Goal: Task Accomplishment & Management: Use online tool/utility

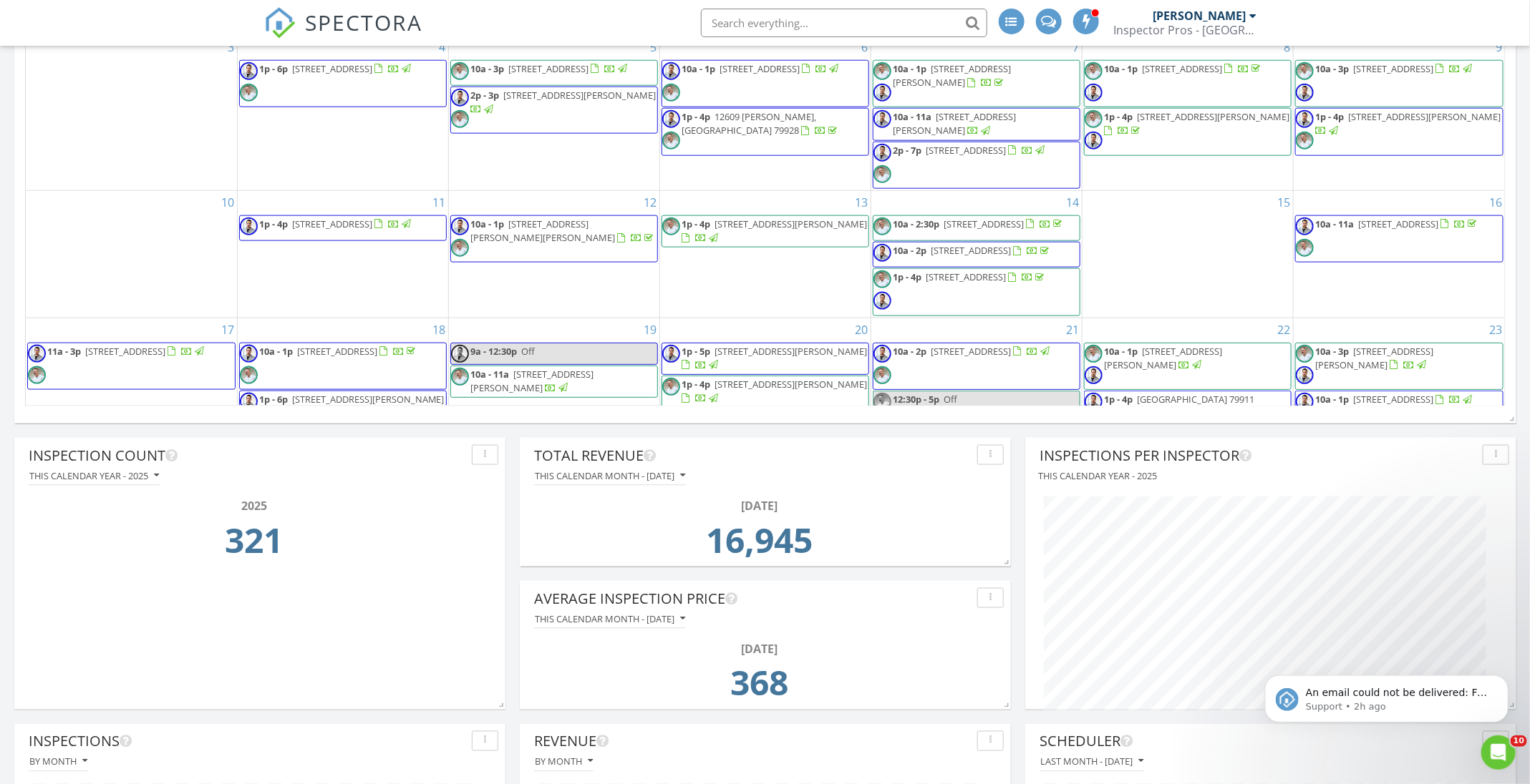
scroll to position [998, 0]
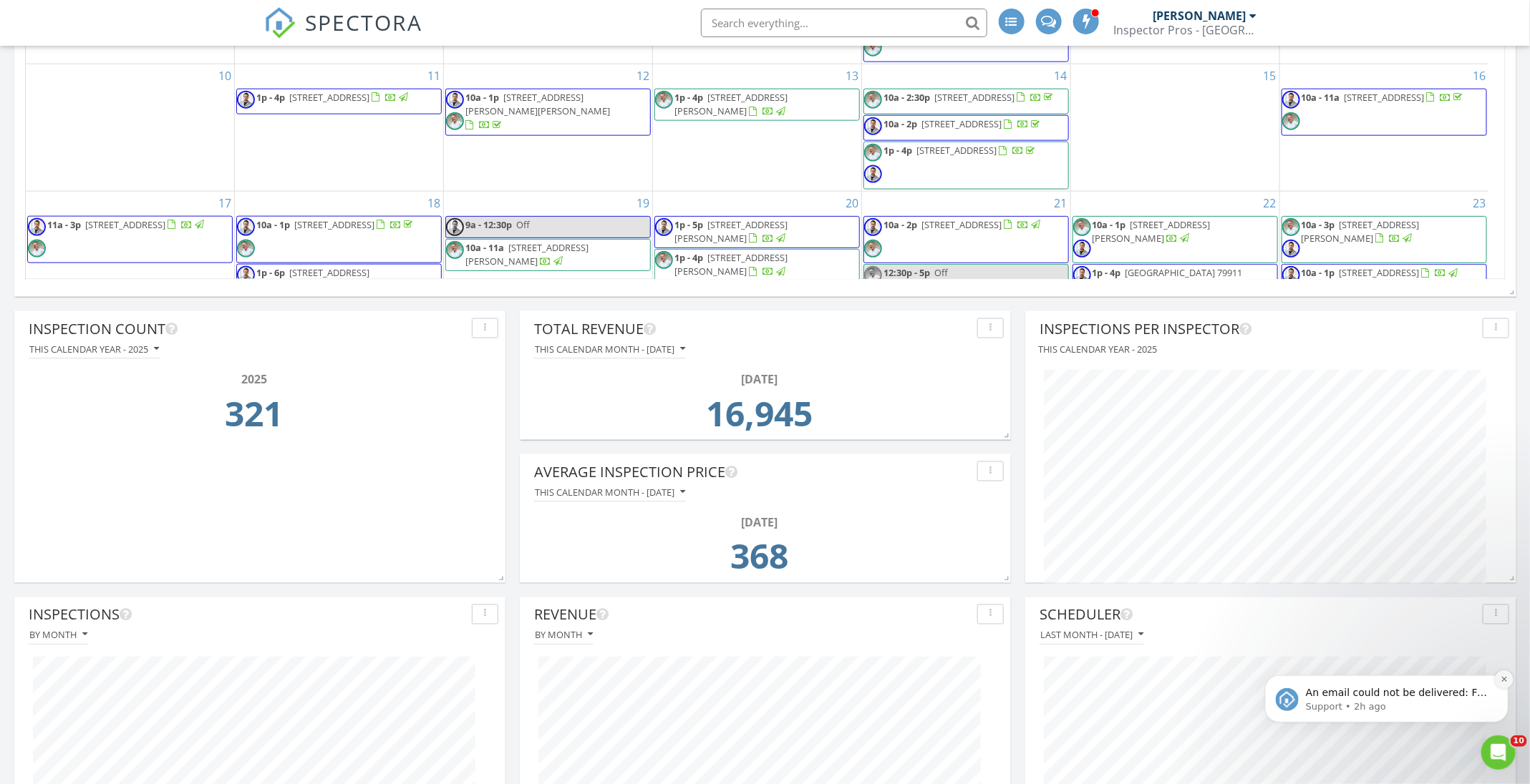
click at [1504, 681] on icon "Dismiss notification" at bounding box center [1504, 679] width 8 height 8
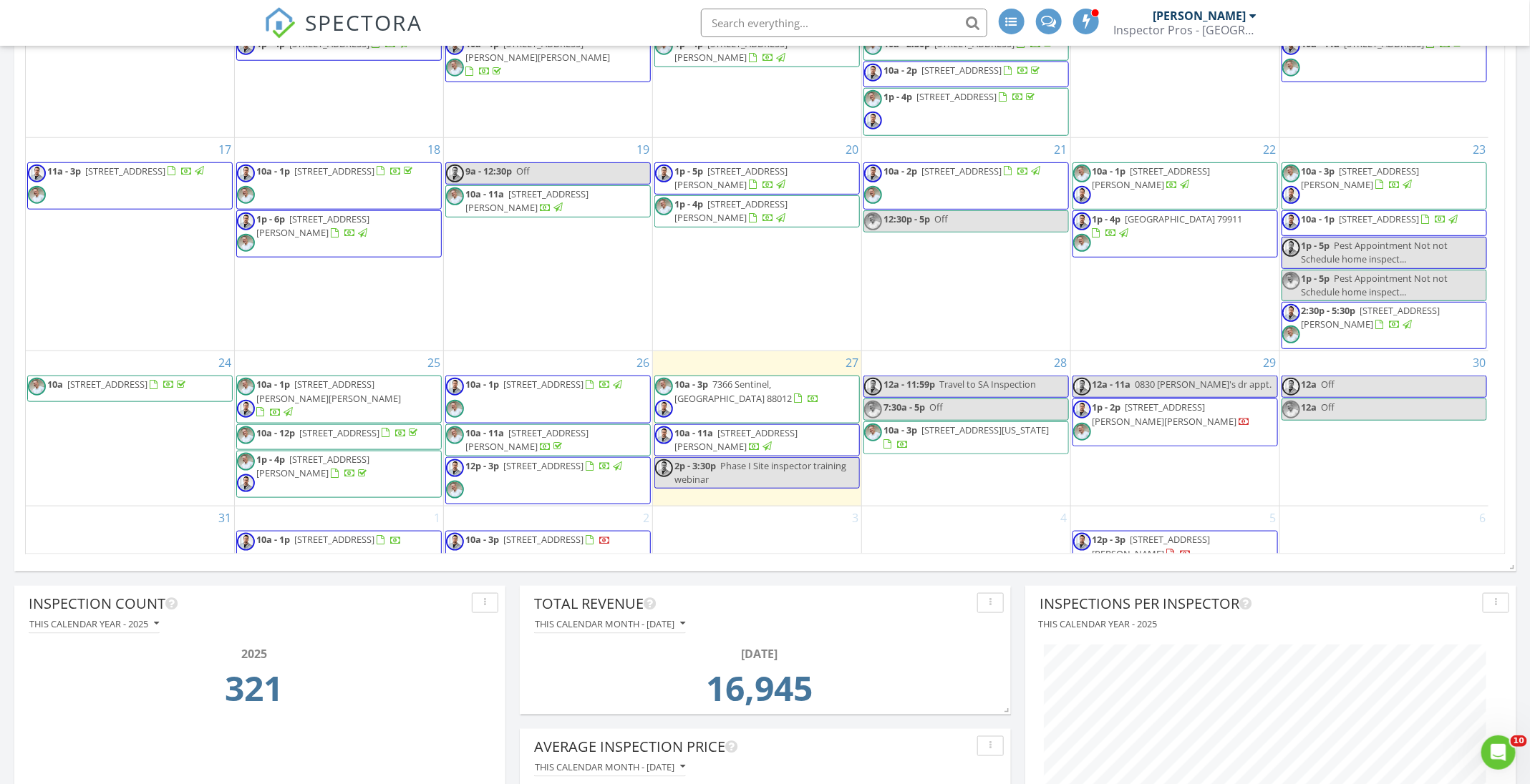
scroll to position [363, 0]
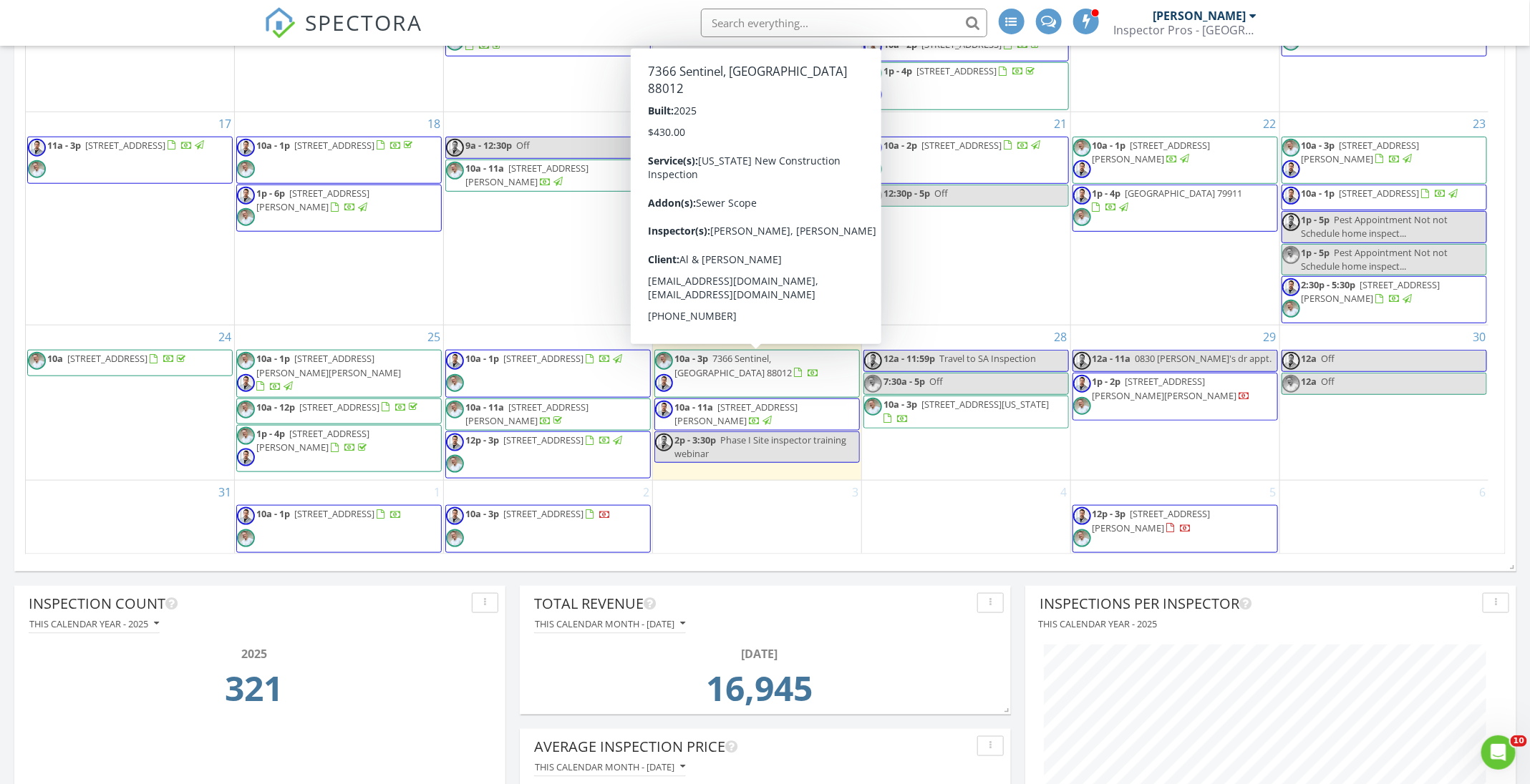
click at [763, 382] on span "10a - 3p 7366 Sentinel, Las Cruces 88012" at bounding box center [757, 373] width 204 height 43
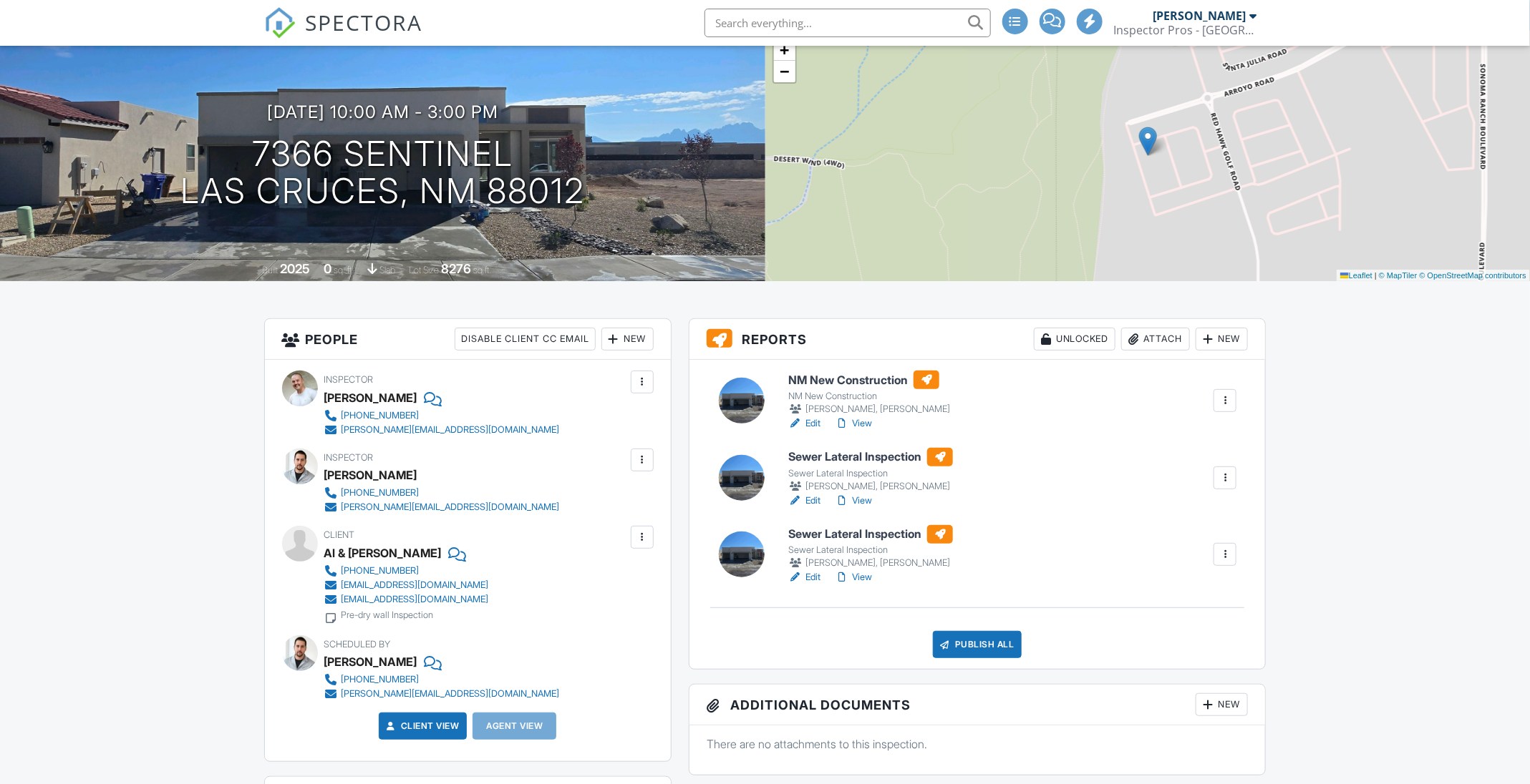
scroll to position [114, 0]
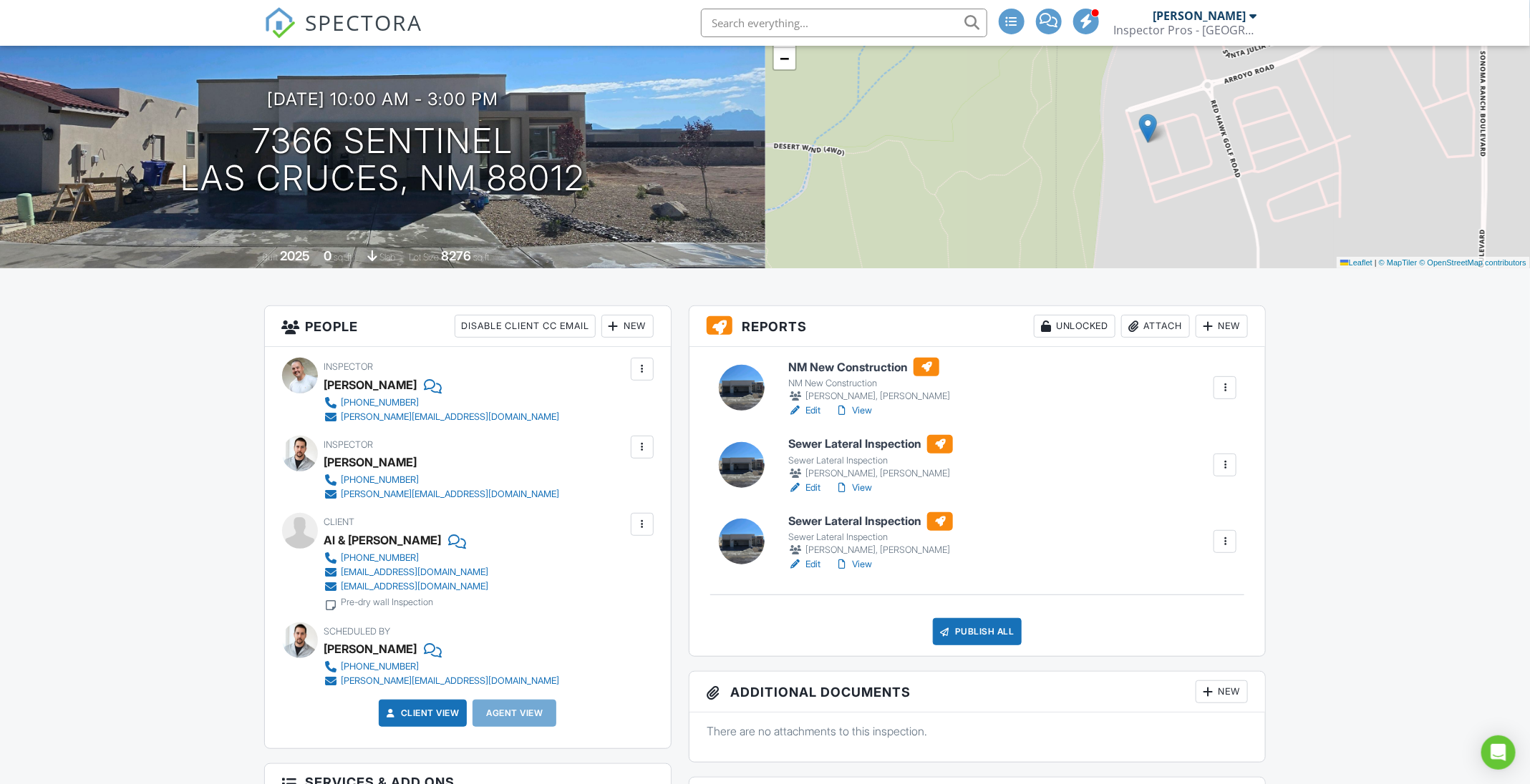
drag, startPoint x: 1544, startPoint y: 172, endPoint x: 1546, endPoint y: 201, distance: 29.1
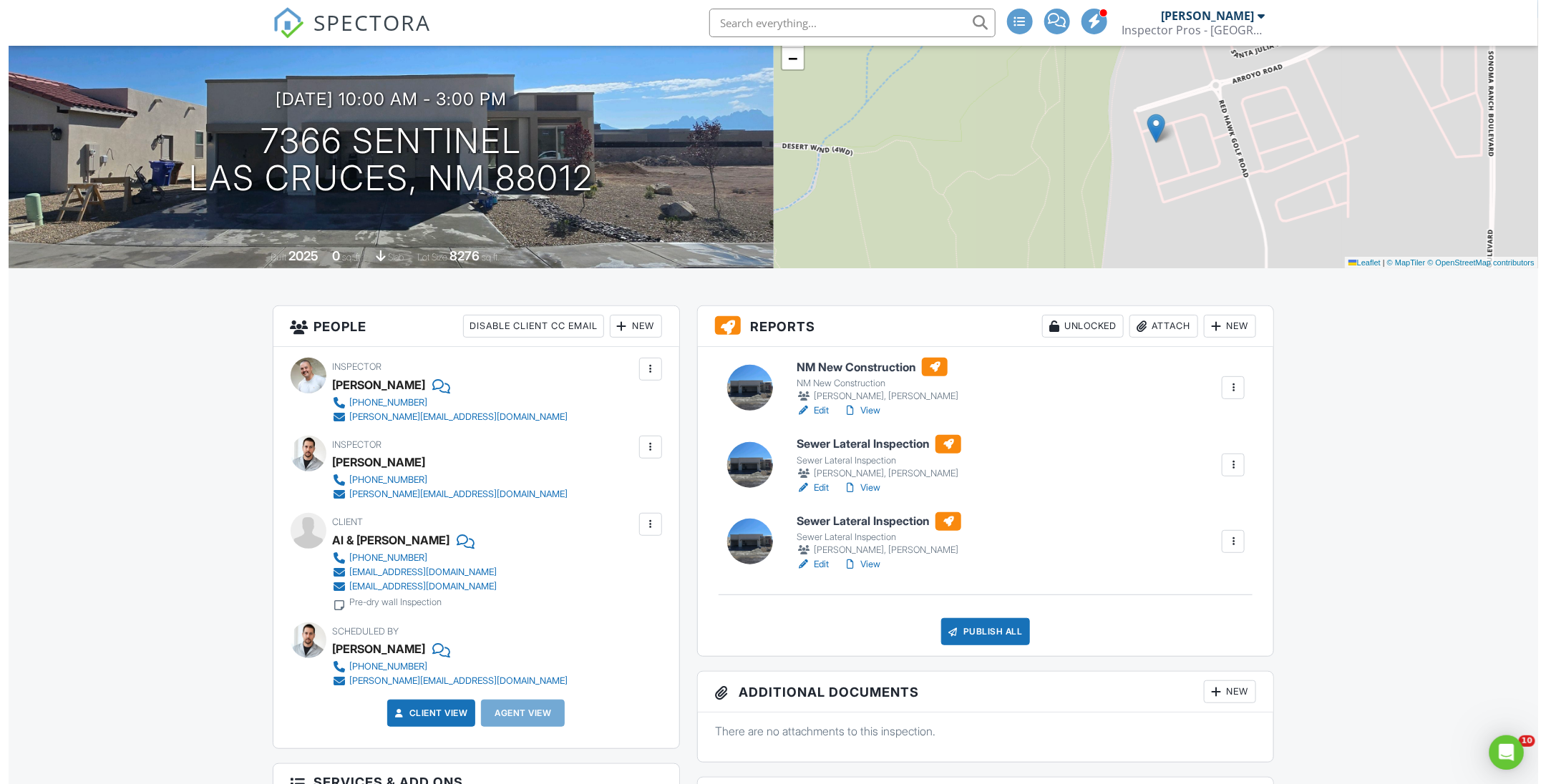
scroll to position [0, 0]
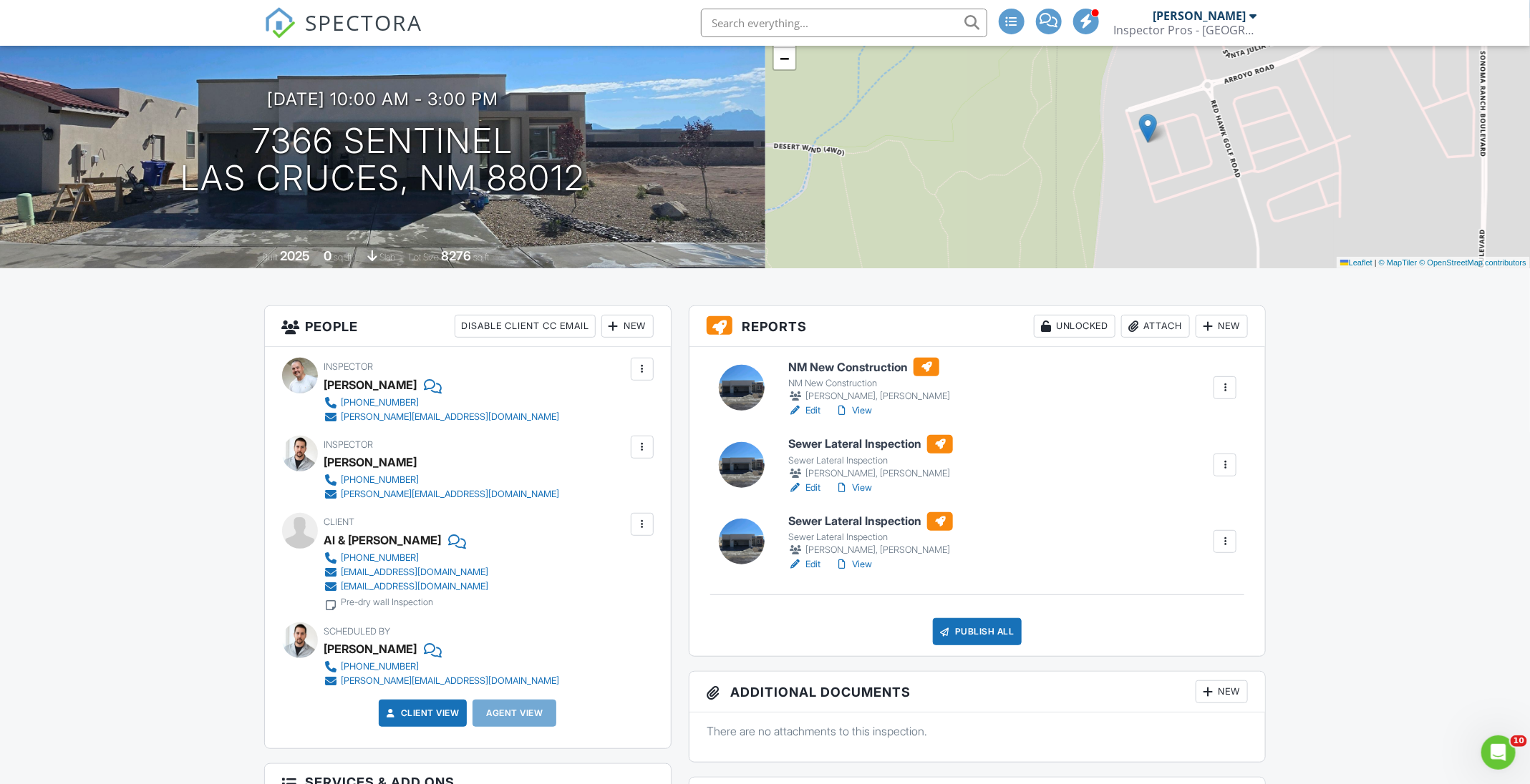
click at [1225, 546] on div at bounding box center [1225, 541] width 14 height 14
click at [1174, 711] on link "Delete" at bounding box center [1177, 717] width 107 height 16
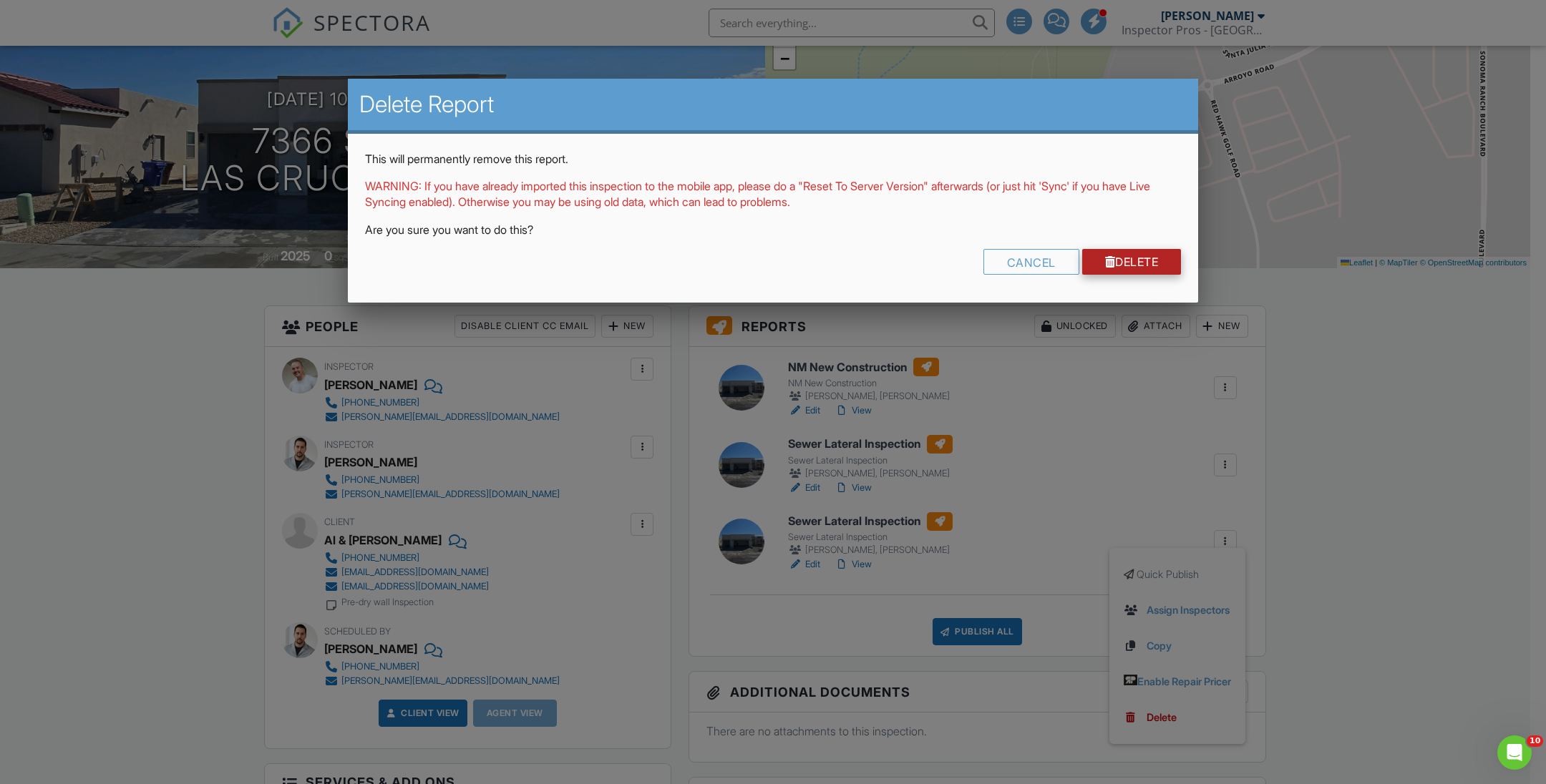
click at [1150, 252] on link "Delete" at bounding box center [1131, 262] width 100 height 26
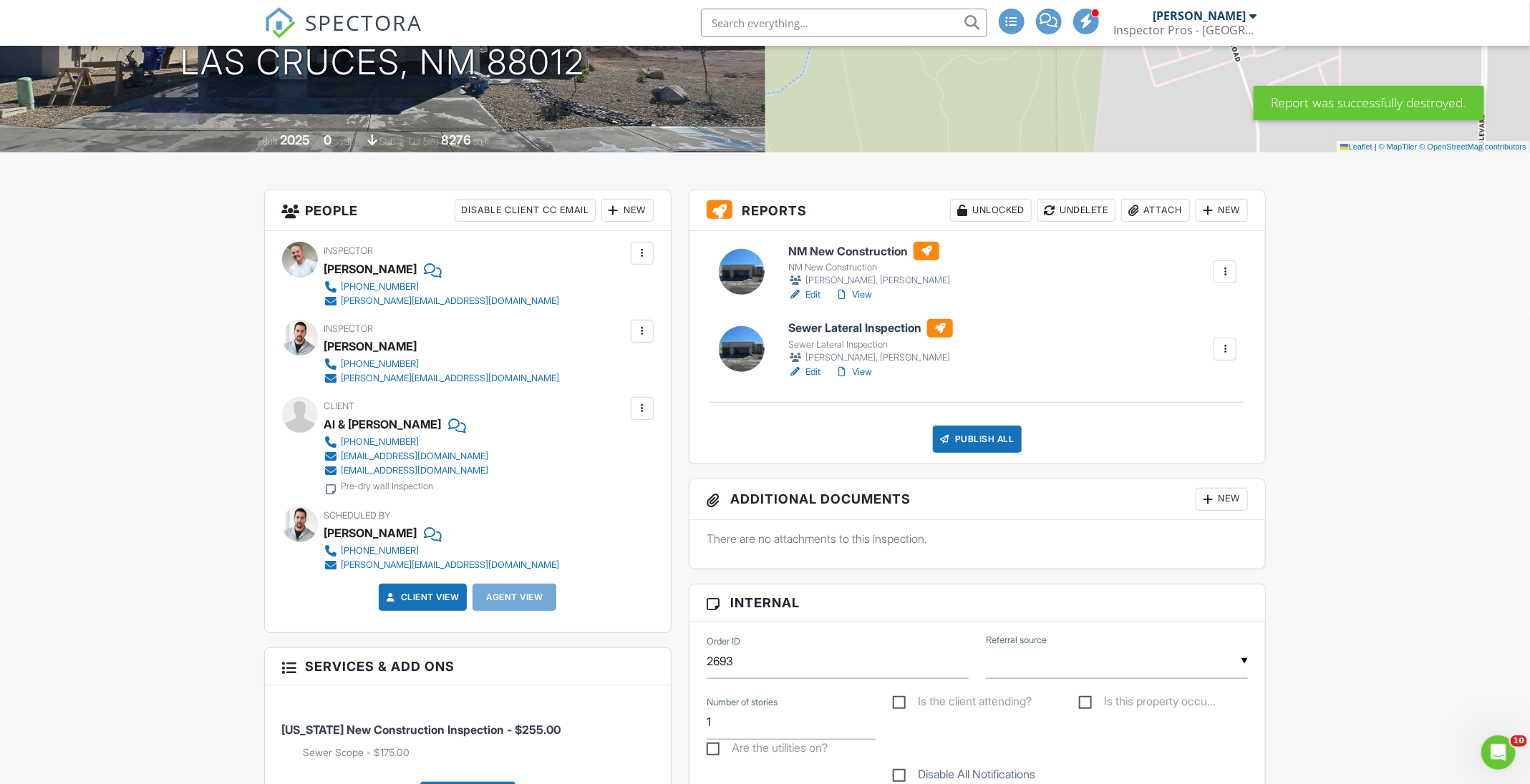
scroll to position [232, 0]
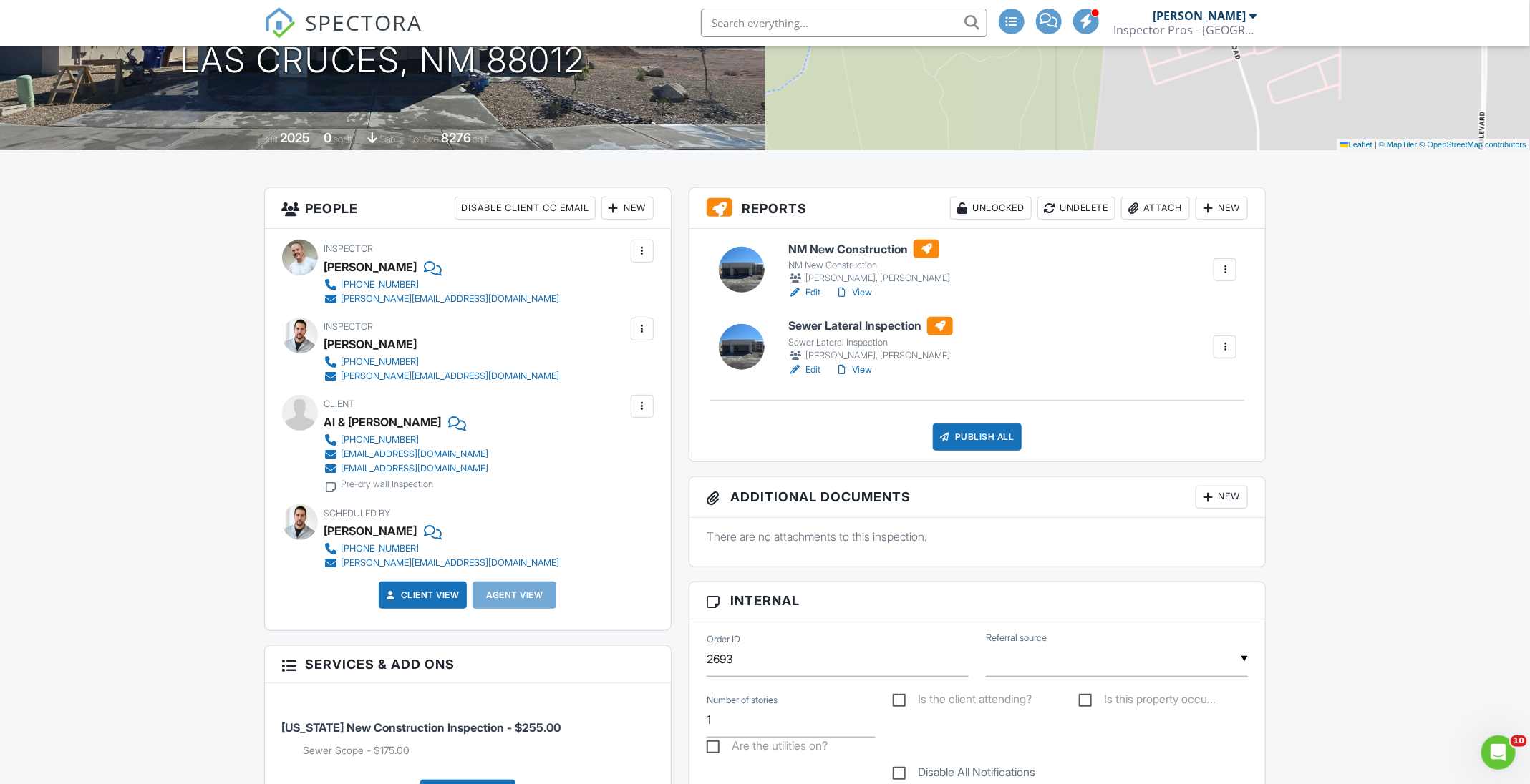
click at [866, 367] on link "View" at bounding box center [853, 369] width 37 height 14
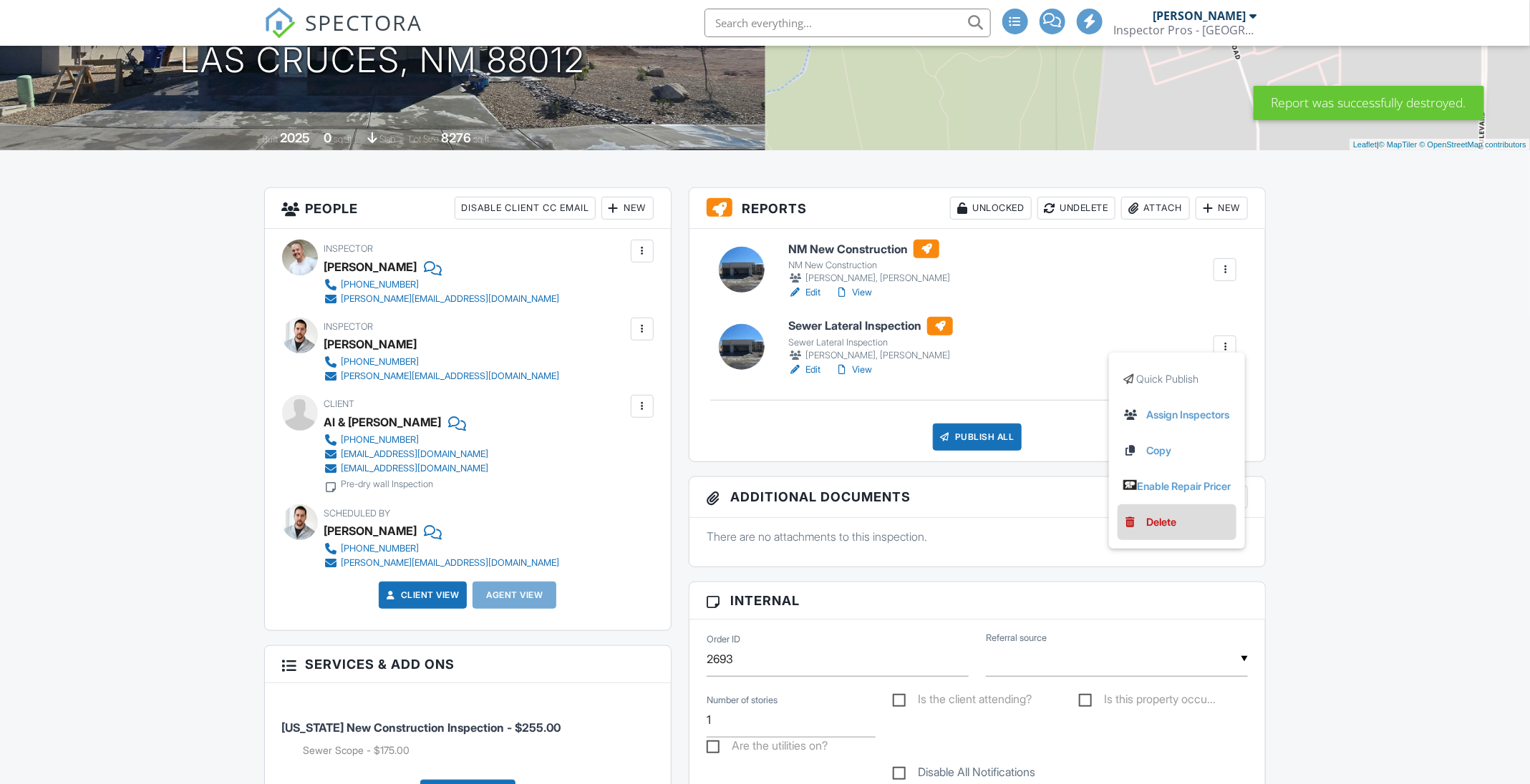
click at [1172, 525] on link "Delete" at bounding box center [1177, 522] width 107 height 16
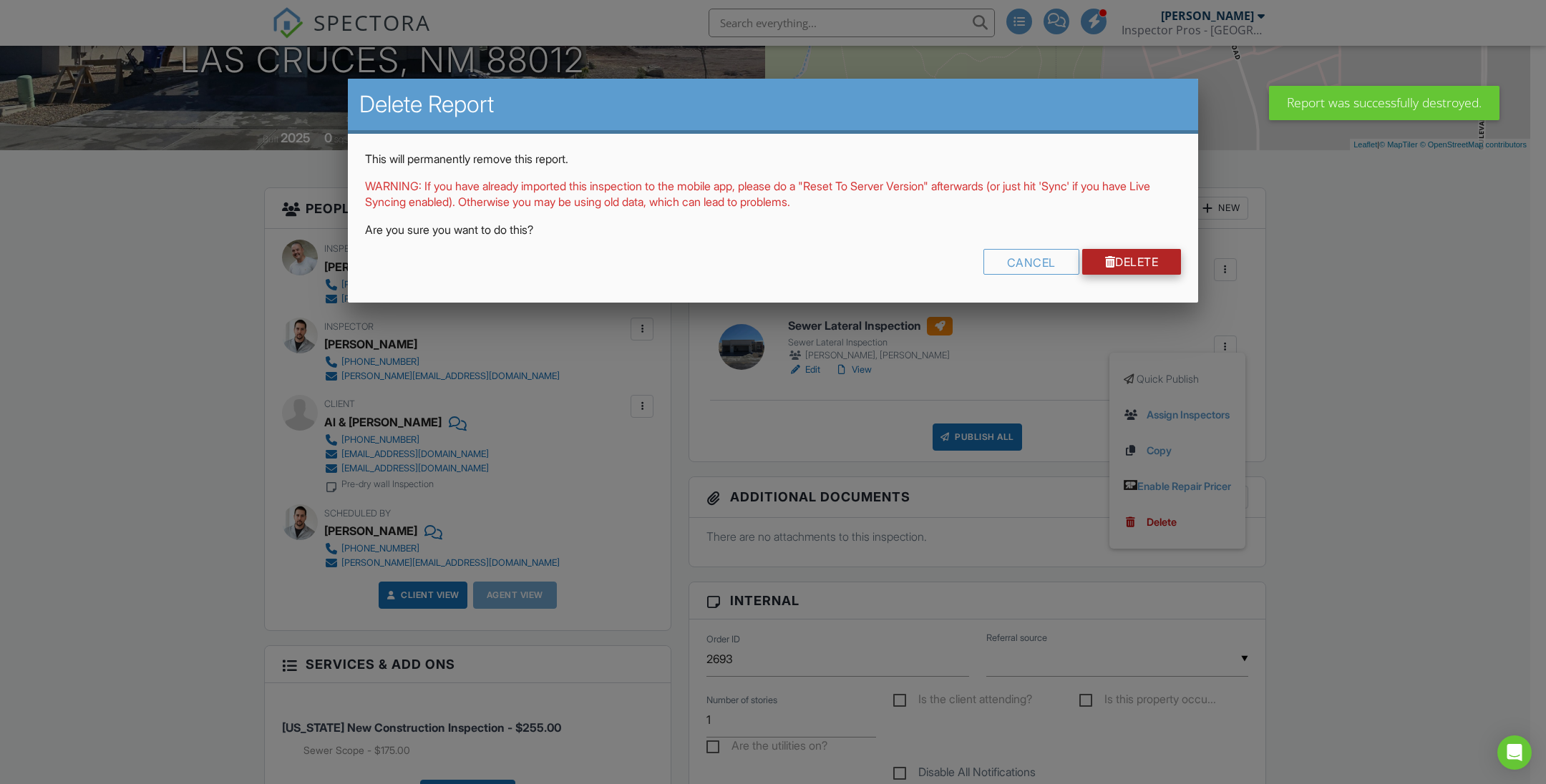
click at [1135, 262] on link "Delete" at bounding box center [1131, 262] width 100 height 26
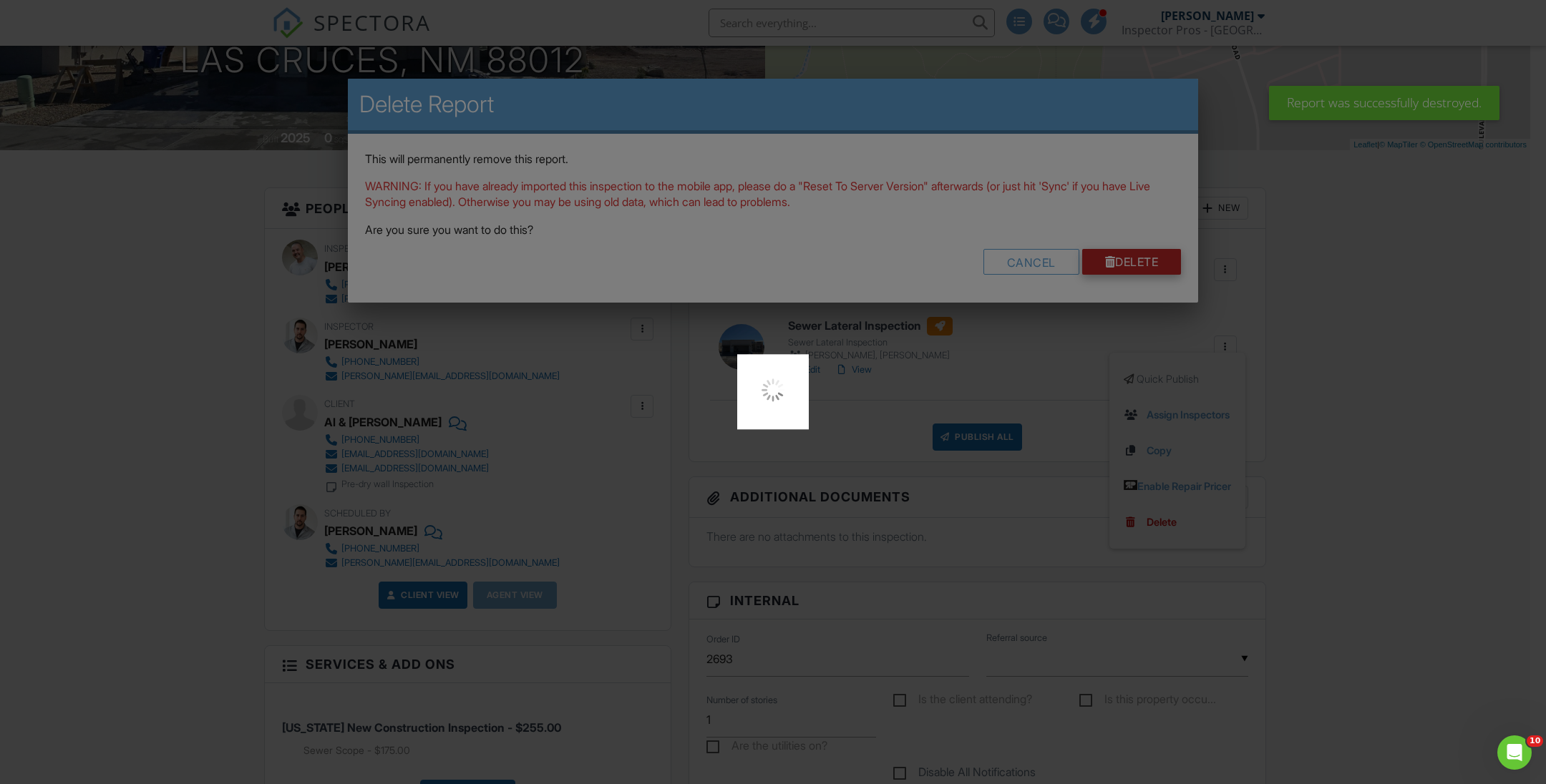
click at [1135, 262] on div at bounding box center [773, 392] width 1546 height 784
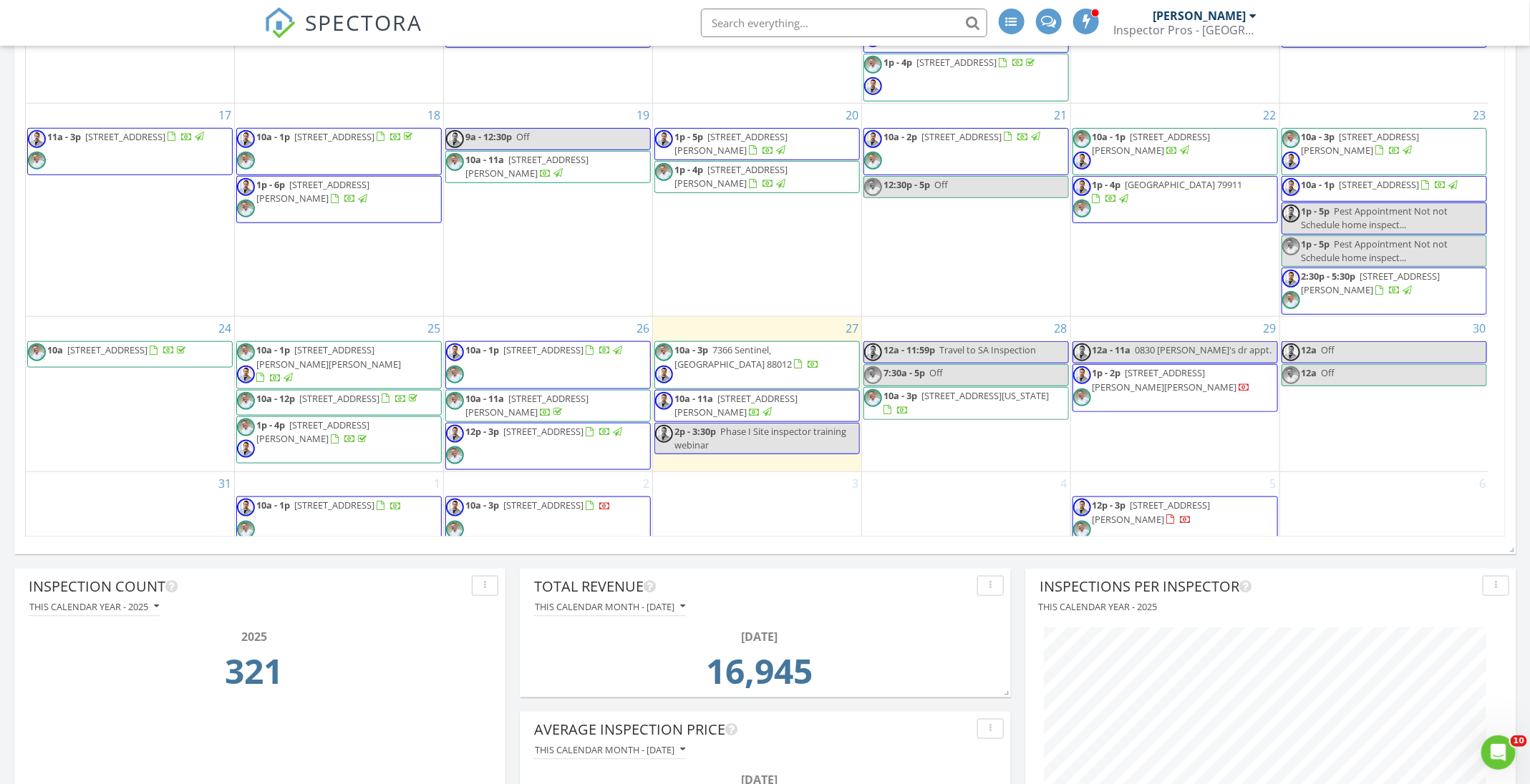
scroll to position [363, 0]
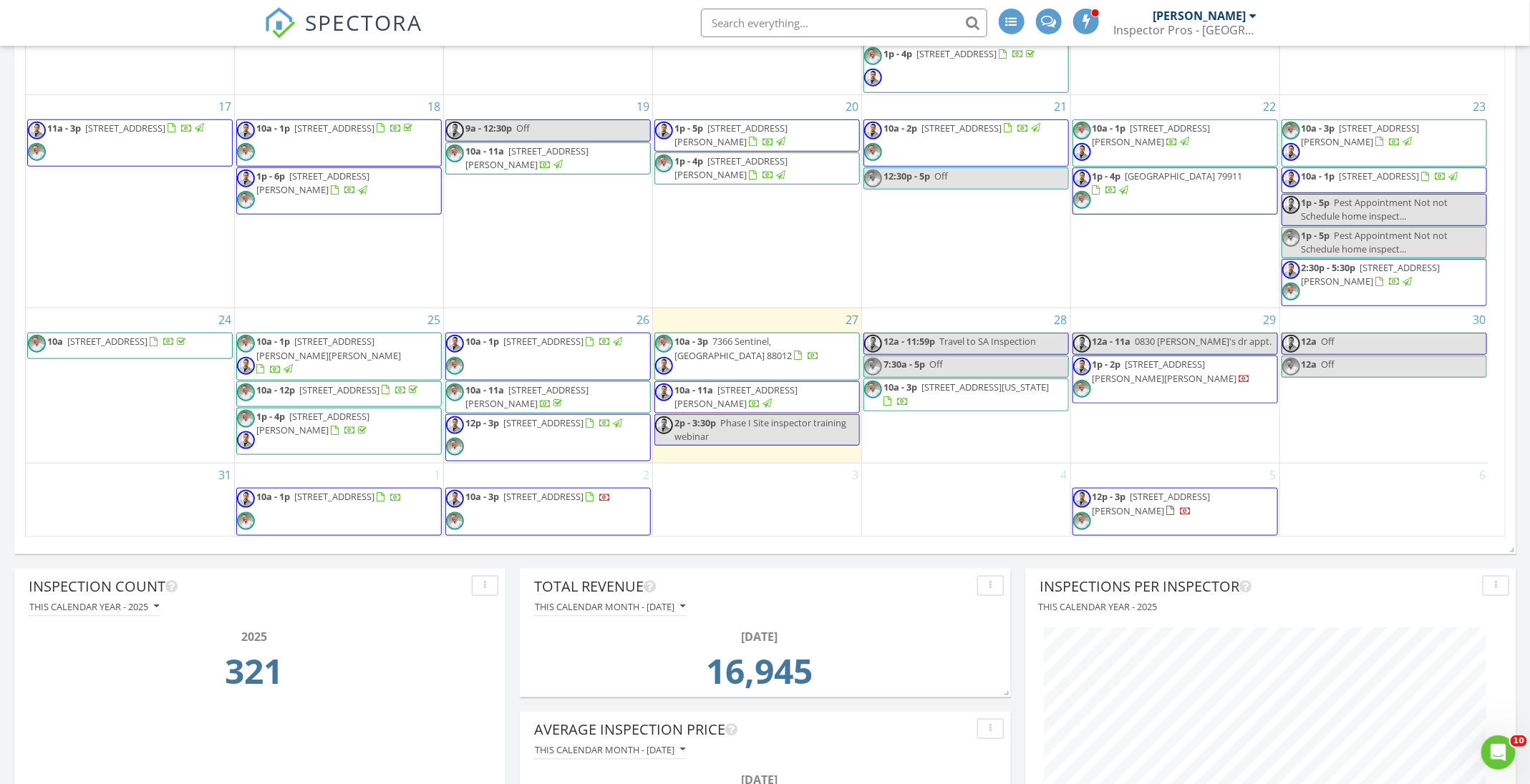
click at [740, 358] on span "10a - 3p 7366 Sentinel, Las Cruces 88012" at bounding box center [757, 356] width 204 height 43
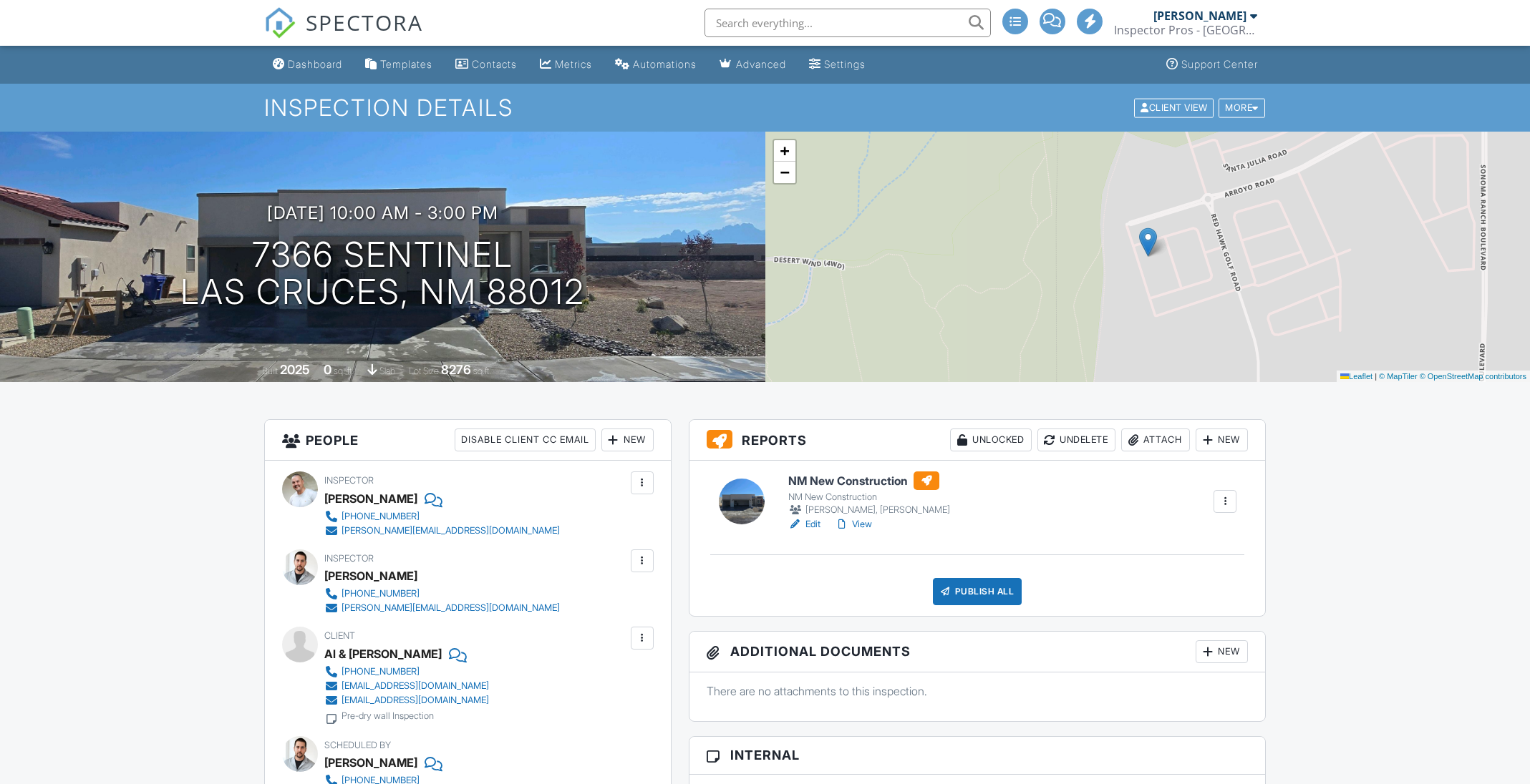
click at [1230, 507] on div at bounding box center [1225, 501] width 14 height 14
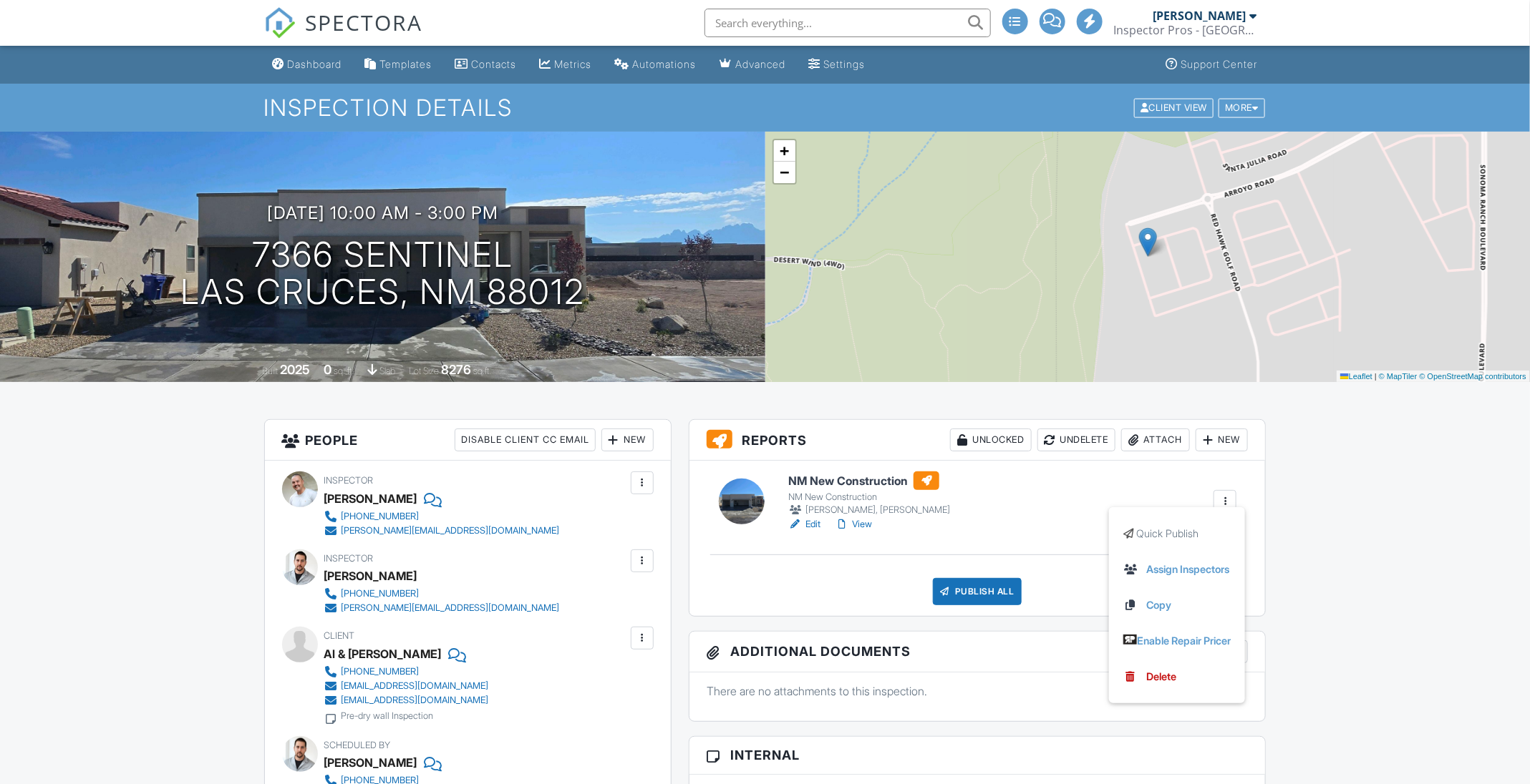
click at [1229, 445] on div "New" at bounding box center [1222, 440] width 53 height 23
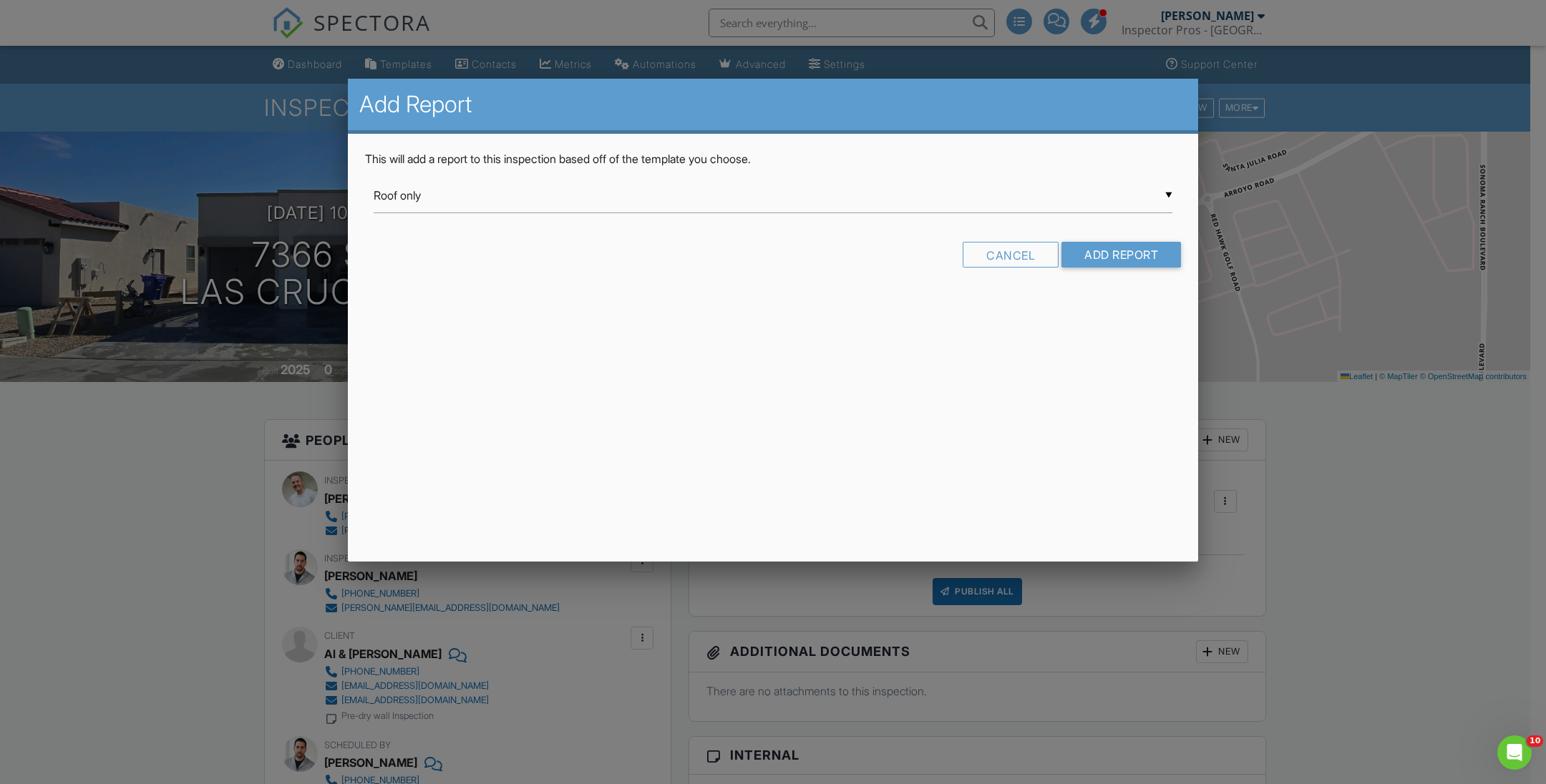
click at [755, 203] on div "▼ Roof only Roof only Texas WDI 2020 Annual Home Maintenance CCPIA Inspection E…" at bounding box center [773, 196] width 799 height 35
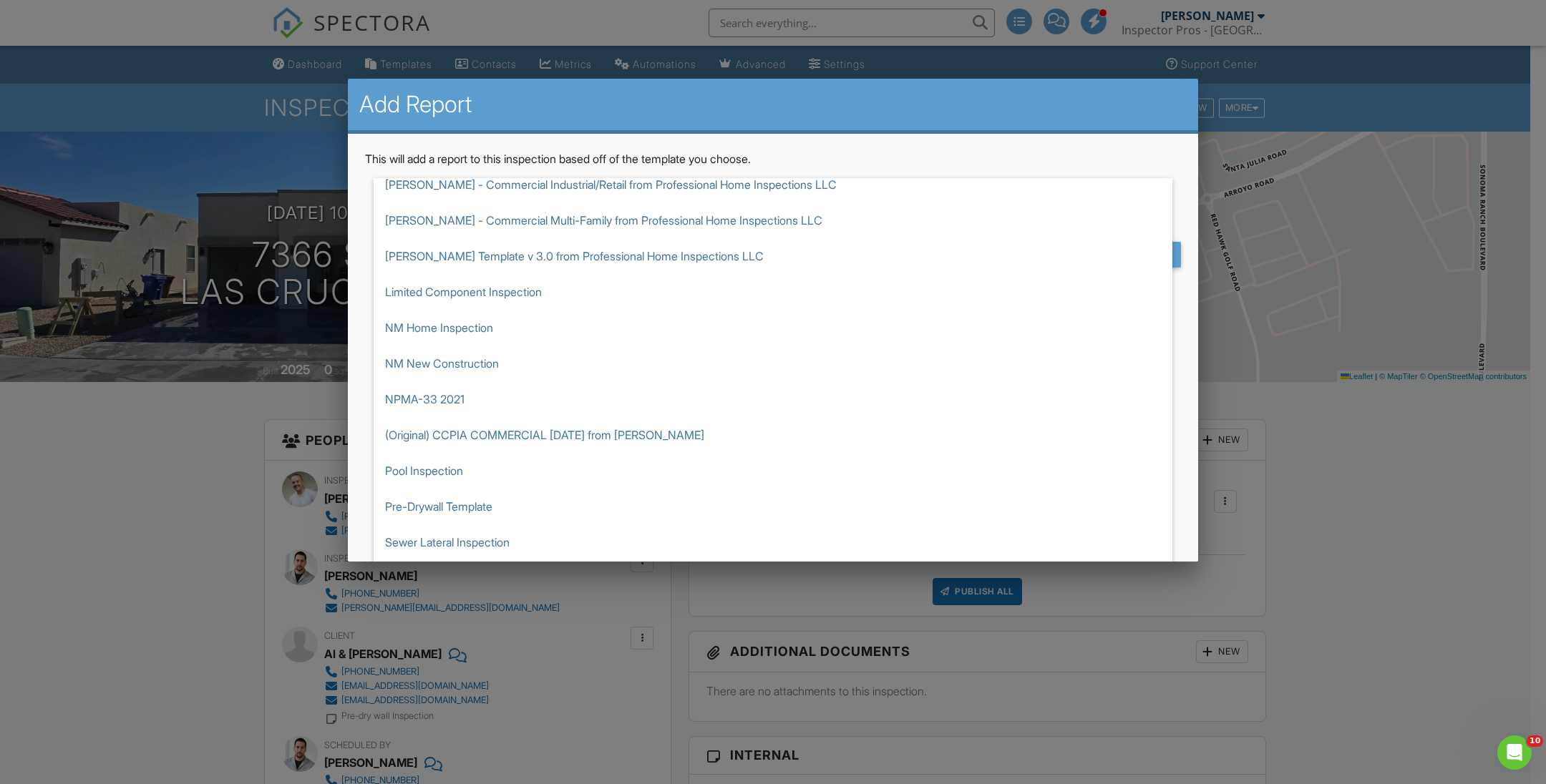
scroll to position [232, 0]
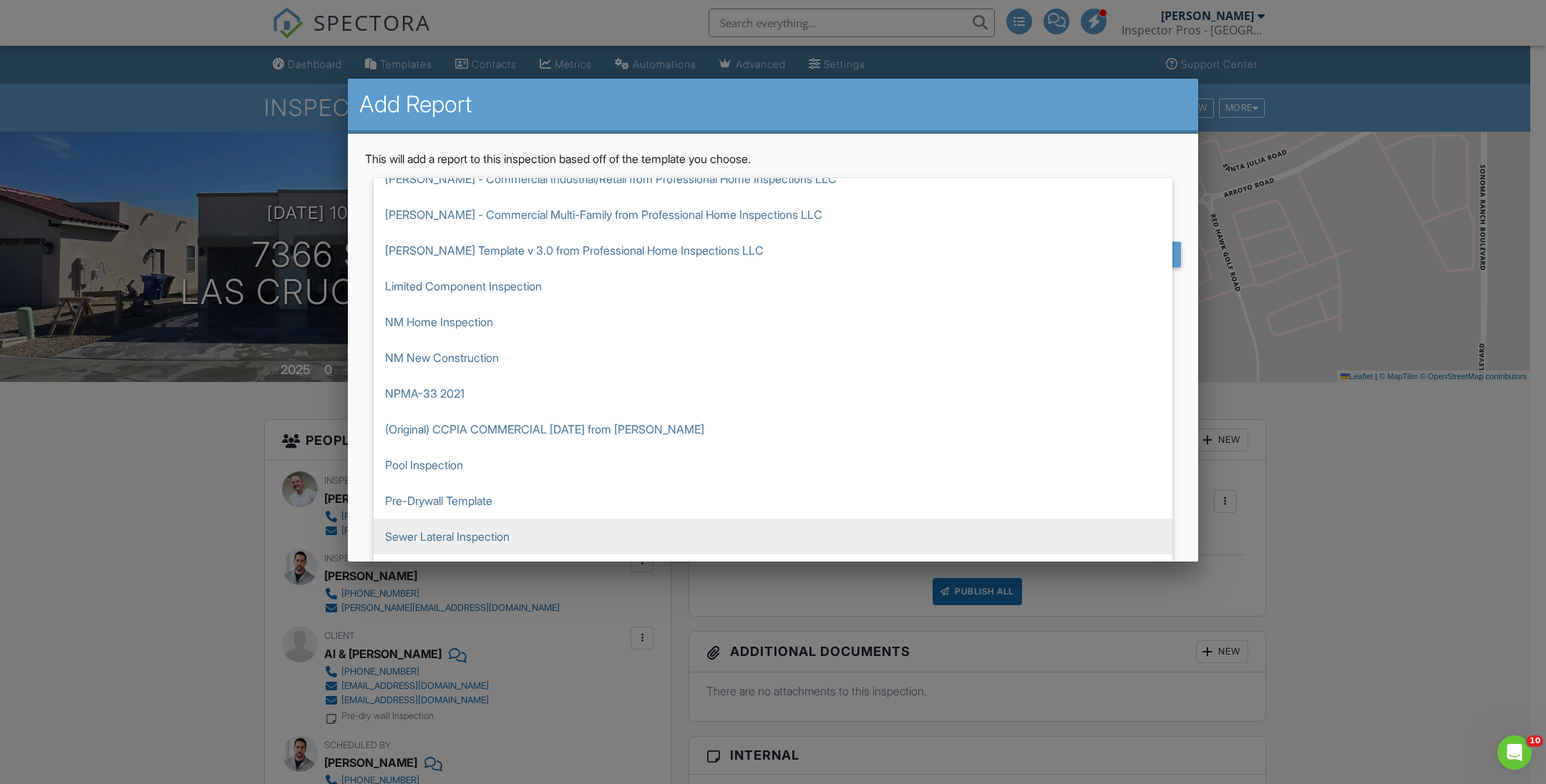
click at [1026, 541] on span "Sewer Lateral Inspection" at bounding box center [773, 536] width 799 height 35
type input "Sewer Lateral Inspection"
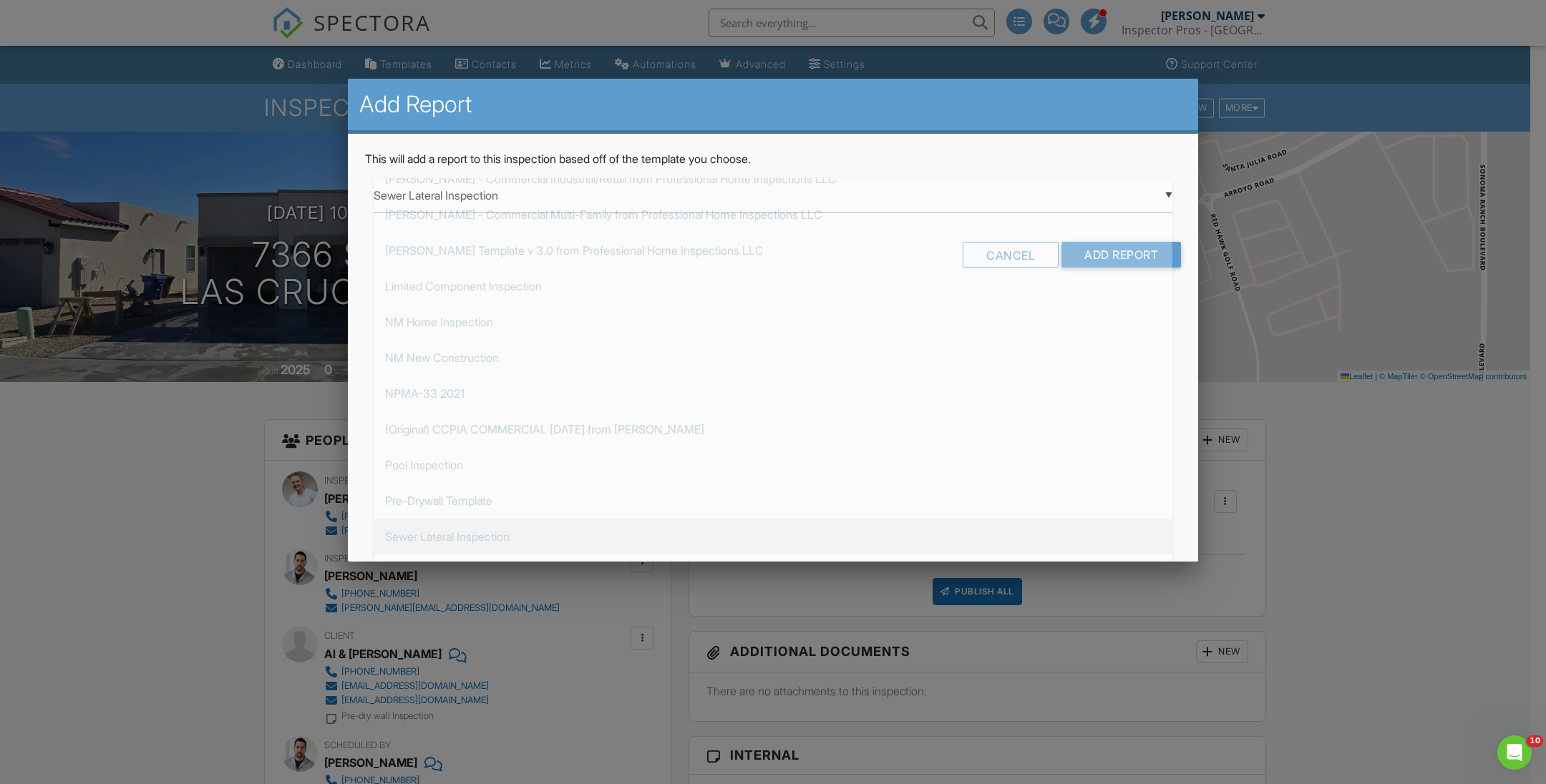
scroll to position [285, 0]
click at [1114, 257] on input "Add Report" at bounding box center [1121, 254] width 119 height 26
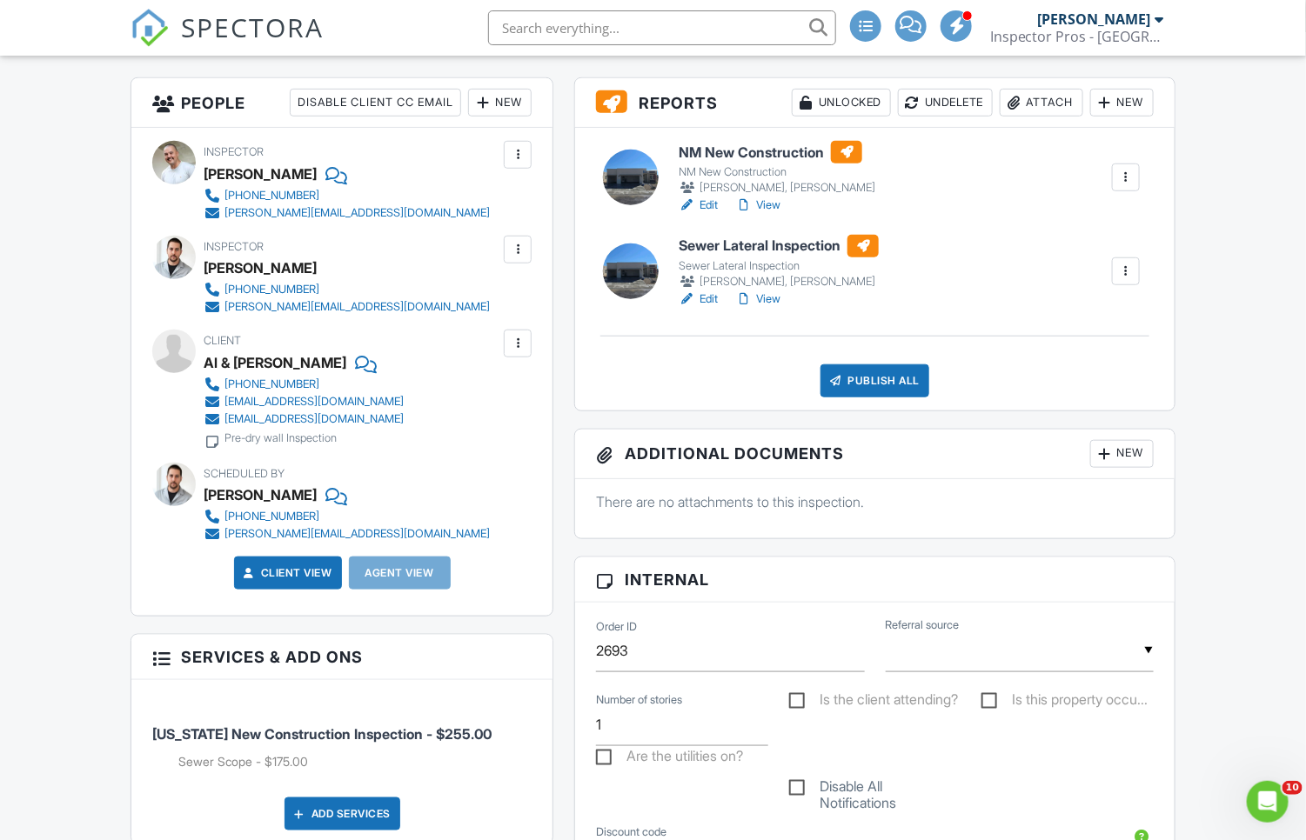
scroll to position [509, 0]
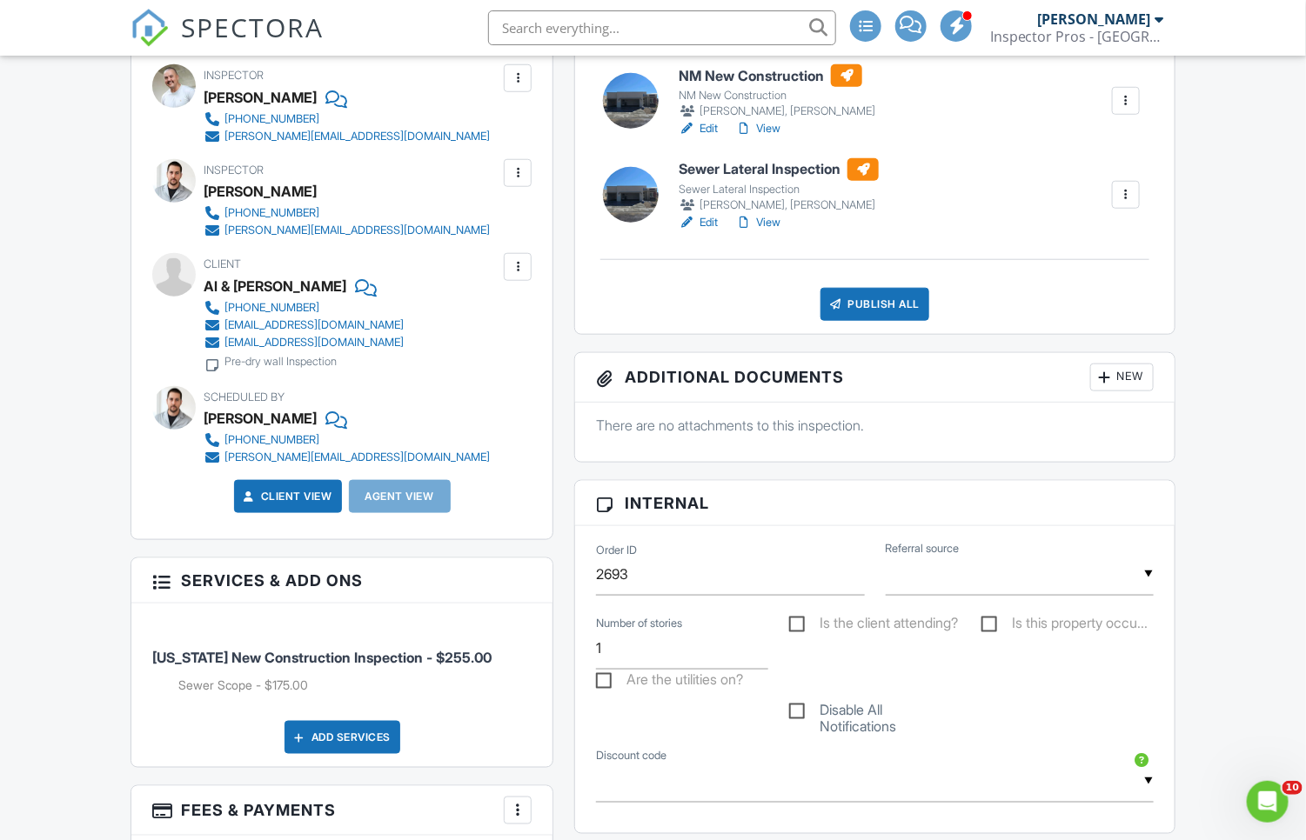
click at [773, 216] on link "View" at bounding box center [757, 222] width 45 height 17
